Goal: Transaction & Acquisition: Purchase product/service

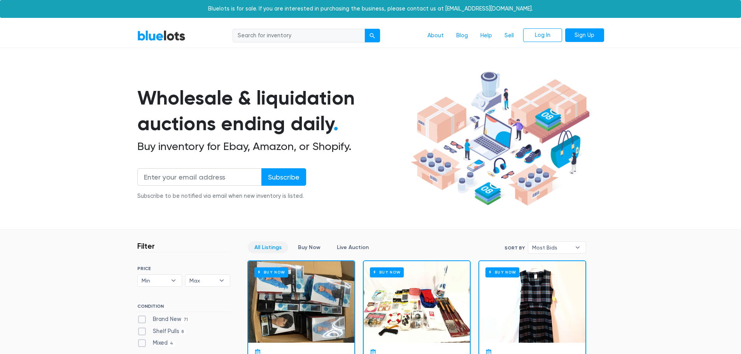
click at [280, 35] on input "search" at bounding box center [299, 36] width 132 height 14
type input "carhartt"
click at [364, 29] on button "submit" at bounding box center [372, 36] width 16 height 14
